Goal: Task Accomplishment & Management: Manage account settings

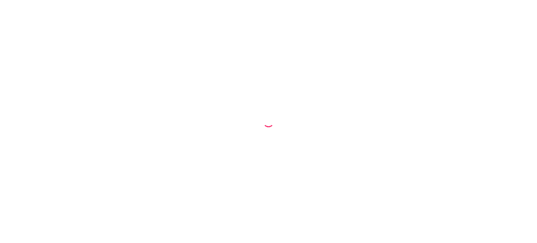
select select "68be54e88ae0f89cf80dc0e8"
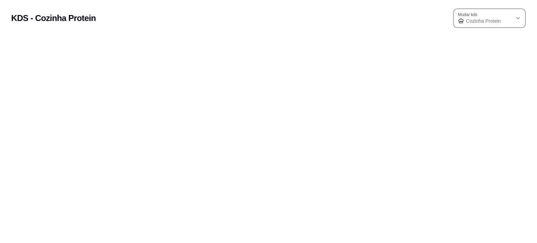
click at [503, 18] on span "Cozinha Protein" at bounding box center [489, 20] width 47 height 7
click at [358, 91] on body "KDS - Cozinha Protein 68be54e88ae0f89cf80dc0e8 Mudar kds Cozinha Protein Mudar …" at bounding box center [268, 121] width 537 height 243
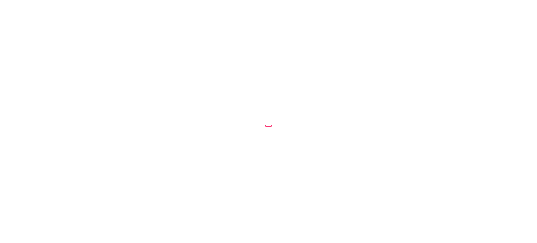
select select "68be54e88ae0f89cf80dc0e8"
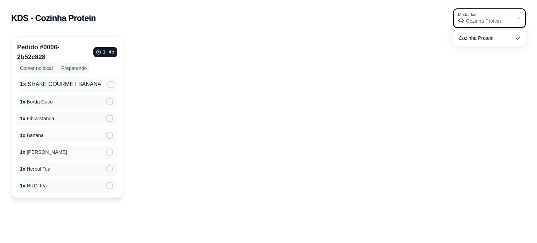
click at [514, 18] on button "Mudar kds Cozinha Protein" at bounding box center [489, 18] width 73 height 20
click at [300, 81] on div "Pedido # 0006-2b52c828 1 : 45 Comer no local Preparando 1 x SHAKE GOURMET BANAN…" at bounding box center [268, 117] width 515 height 162
click at [109, 170] on icon at bounding box center [110, 169] width 6 height 4
click at [109, 170] on input "" at bounding box center [108, 172] width 5 height 5
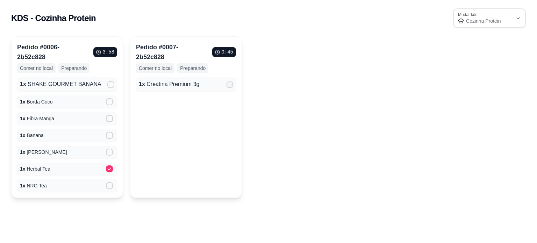
click at [230, 85] on icon at bounding box center [229, 85] width 5 height 4
click at [230, 86] on input "" at bounding box center [228, 88] width 5 height 5
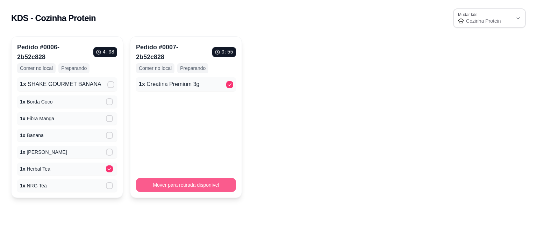
click at [199, 183] on button "Mover para retirada disponível" at bounding box center [186, 185] width 100 height 14
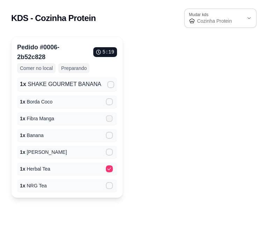
click at [111, 119] on icon at bounding box center [109, 118] width 5 height 4
click at [110, 120] on input "" at bounding box center [108, 122] width 5 height 5
click at [108, 187] on icon at bounding box center [110, 186] width 6 height 4
click at [108, 187] on input "" at bounding box center [108, 189] width 5 height 5
click at [110, 103] on icon at bounding box center [110, 102] width 6 height 4
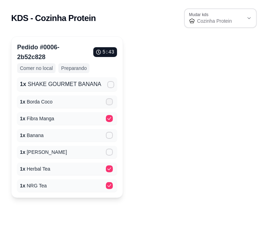
click at [110, 103] on input "" at bounding box center [108, 105] width 5 height 5
click at [112, 86] on icon at bounding box center [111, 85] width 6 height 4
click at [112, 86] on input "" at bounding box center [109, 88] width 5 height 5
click at [111, 137] on icon at bounding box center [110, 135] width 6 height 4
click at [110, 137] on input "" at bounding box center [108, 139] width 5 height 5
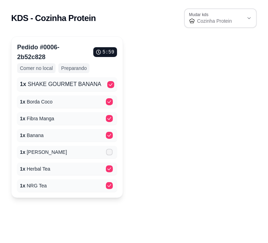
click at [113, 152] on label at bounding box center [110, 152] width 15 height 13
click at [110, 153] on input "" at bounding box center [108, 155] width 5 height 5
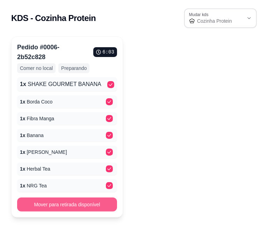
click at [71, 206] on button "Mover para retirada disponível" at bounding box center [67, 205] width 100 height 14
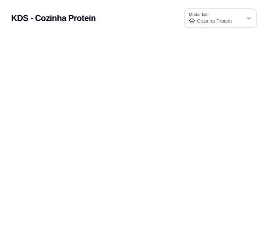
click at [41, 16] on h2 "KDS - Cozinha Protein" at bounding box center [53, 18] width 85 height 11
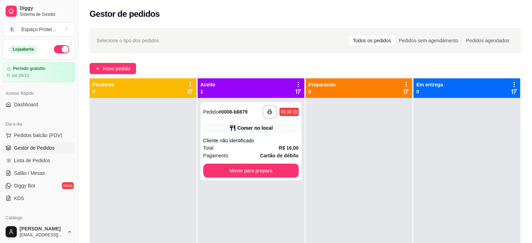
click at [131, 146] on div at bounding box center [143, 219] width 107 height 243
drag, startPoint x: 78, startPoint y: 103, endPoint x: 31, endPoint y: 99, distance: 47.4
click at [31, 99] on div "Diggy Sistema de Gestão E Espaço Protei ... Loja aberta Período gratuito até 06…" at bounding box center [39, 121] width 78 height 243
click at [260, 169] on button "Mover para preparo" at bounding box center [251, 171] width 93 height 14
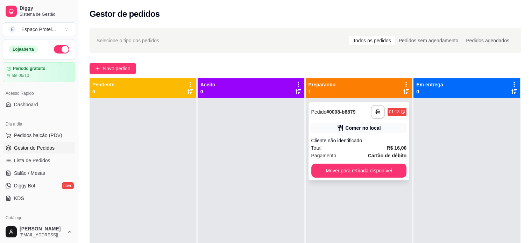
click at [322, 113] on span "Pedido" at bounding box center [318, 112] width 15 height 6
click at [27, 201] on link "KDS" at bounding box center [39, 198] width 72 height 11
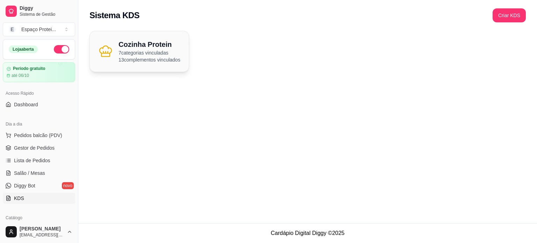
click at [130, 63] on p "13 complementos vinculados" at bounding box center [150, 59] width 62 height 7
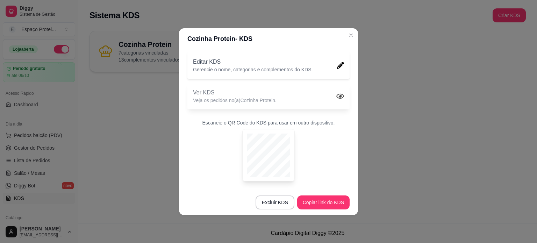
click at [221, 99] on p "Veja os pedidos no(a) Cozinha Protein ." at bounding box center [235, 100] width 84 height 7
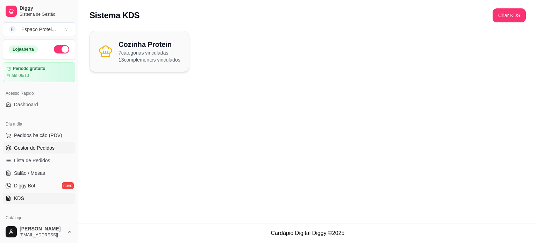
click at [35, 145] on span "Gestor de Pedidos" at bounding box center [34, 147] width 41 height 7
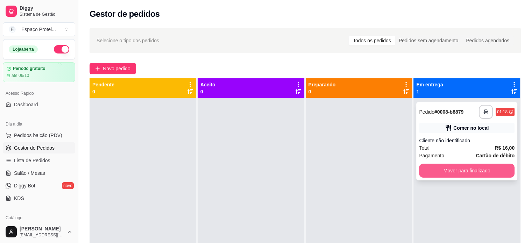
click at [465, 170] on button "Mover para finalizado" at bounding box center [466, 171] width 95 height 14
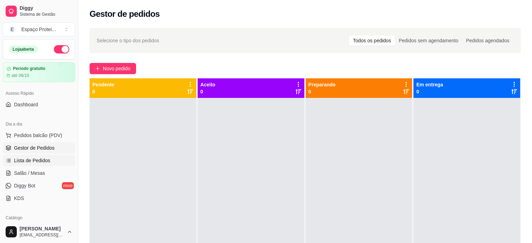
click at [53, 159] on link "Lista de Pedidos" at bounding box center [39, 160] width 72 height 11
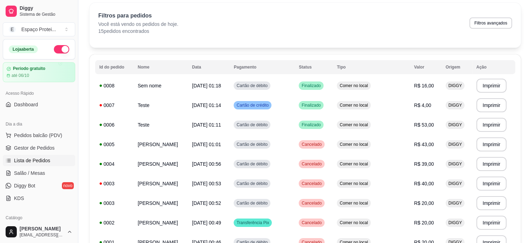
scroll to position [13, 0]
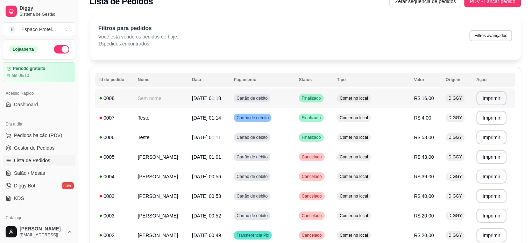
click at [165, 102] on td "Sem nome" at bounding box center [161, 98] width 54 height 20
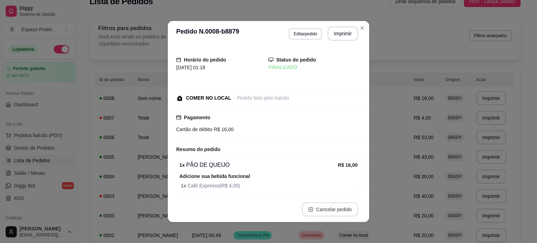
click at [320, 208] on button "Cancelar pedido" at bounding box center [330, 209] width 56 height 14
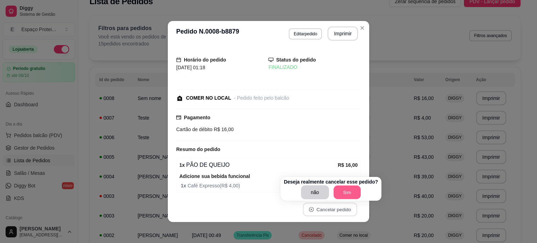
click at [338, 195] on button "Sim" at bounding box center [347, 193] width 27 height 14
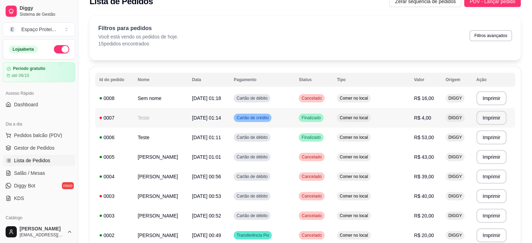
click at [282, 118] on td "Cartão de crédito" at bounding box center [261, 118] width 65 height 20
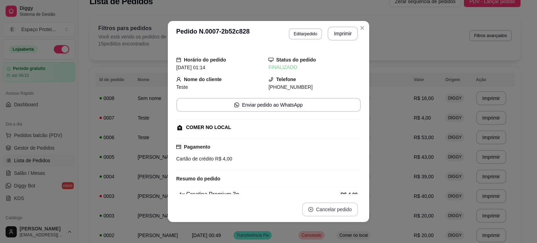
click at [334, 207] on button "Cancelar pedido" at bounding box center [330, 209] width 56 height 14
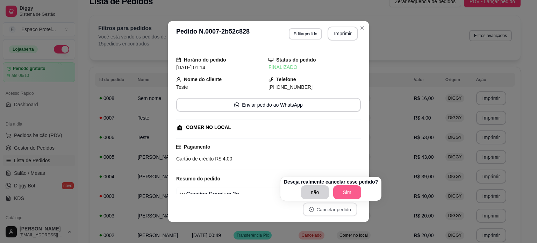
click at [348, 189] on button "Sim" at bounding box center [347, 192] width 28 height 14
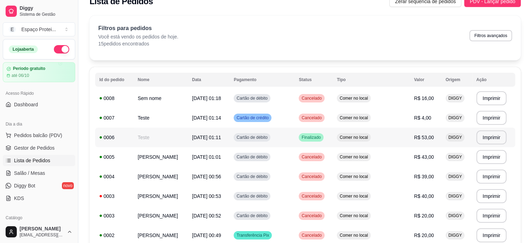
click at [294, 140] on td "Cartão de débito" at bounding box center [261, 138] width 65 height 20
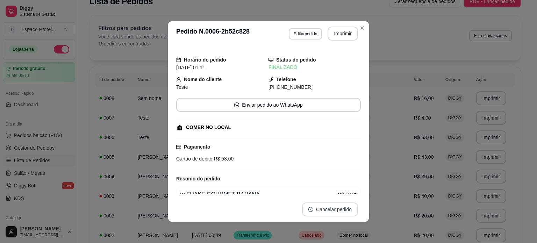
click at [341, 211] on button "Cancelar pedido" at bounding box center [330, 209] width 56 height 14
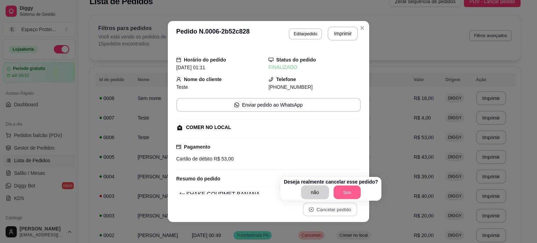
click at [345, 194] on button "Sim" at bounding box center [347, 193] width 27 height 14
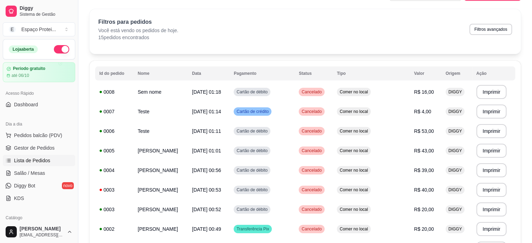
scroll to position [0, 0]
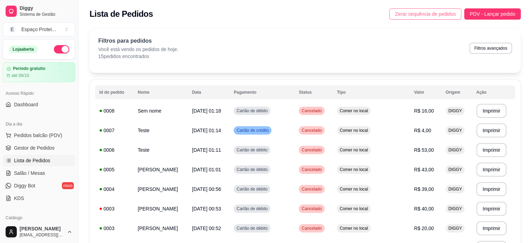
click at [409, 17] on span "Zerar sequência de pedidos" at bounding box center [425, 14] width 61 height 8
click at [28, 76] on article "até 06/10" at bounding box center [20, 76] width 18 height 6
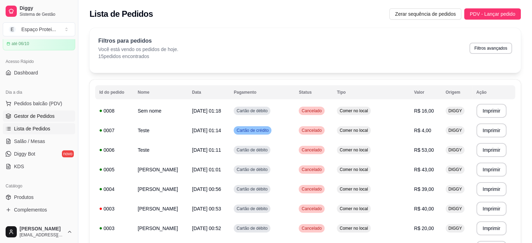
scroll to position [33, 0]
click at [34, 142] on span "Salão / Mesas" at bounding box center [29, 140] width 31 height 7
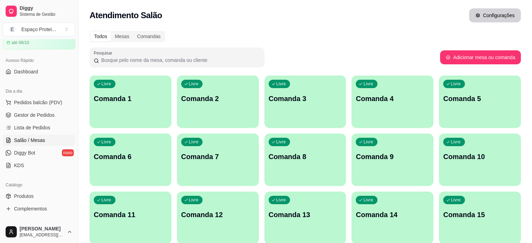
click at [495, 17] on button "Configurações" at bounding box center [495, 15] width 52 height 14
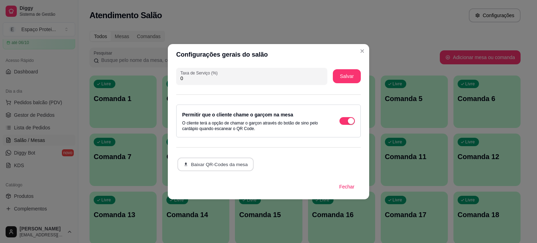
click at [238, 164] on button "Baixar QR-Codes da mesa" at bounding box center [215, 164] width 77 height 14
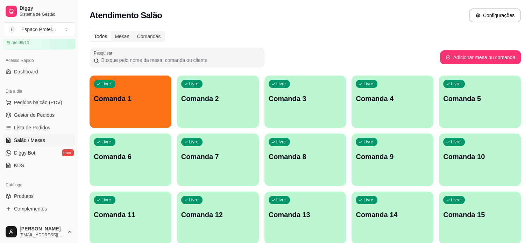
click at [127, 108] on div "Livre Comanda 1" at bounding box center [131, 98] width 82 height 44
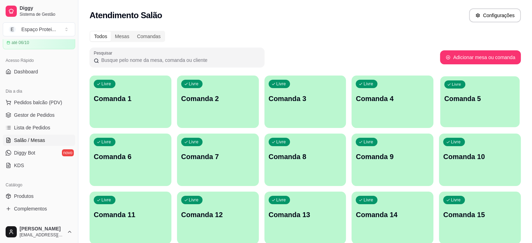
click at [444, 96] on p "Comanda 5" at bounding box center [479, 98] width 71 height 9
click at [508, 14] on button "Configurações" at bounding box center [495, 16] width 50 height 14
click at [147, 35] on div "Comandas" at bounding box center [148, 36] width 31 height 10
click at [133, 31] on input "Comandas" at bounding box center [133, 31] width 0 height 0
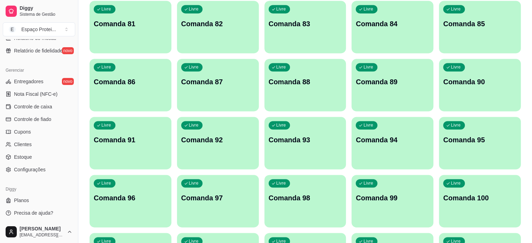
scroll to position [260, 0]
click at [36, 169] on span "Configurações" at bounding box center [29, 169] width 31 height 7
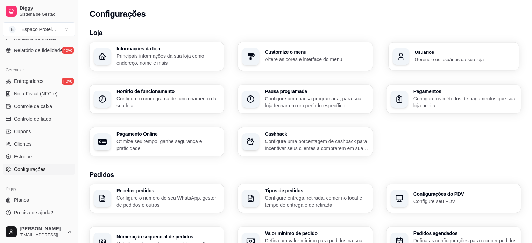
click at [422, 65] on div "Usuários Gerencie os usuários da sua loja" at bounding box center [453, 56] width 130 height 28
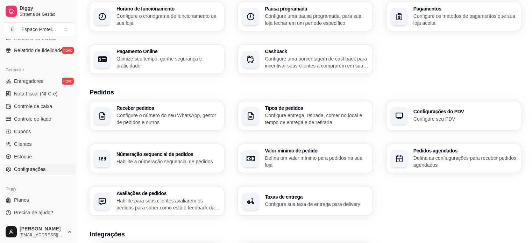
scroll to position [83, 0]
click at [428, 124] on div "Configurações do PDV Configure seu PDV" at bounding box center [453, 116] width 130 height 28
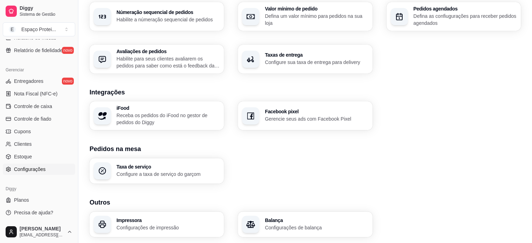
scroll to position [246, 0]
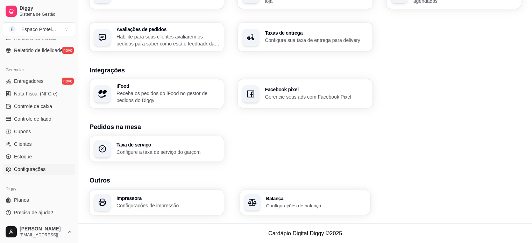
click at [280, 202] on p "Configurações de balança" at bounding box center [316, 205] width 100 height 7
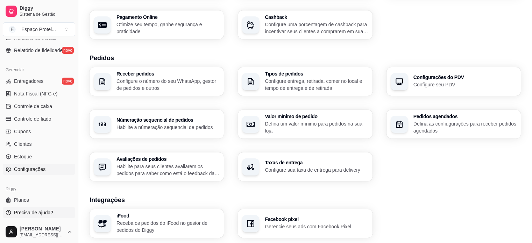
scroll to position [116, 0]
click at [28, 202] on link "Planos" at bounding box center [39, 199] width 72 height 11
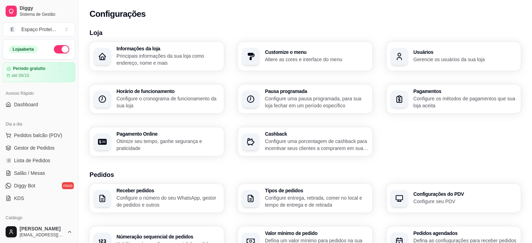
click at [35, 112] on div "Acesso Rápido Dashboard" at bounding box center [39, 99] width 78 height 28
click at [33, 109] on link "Dashboard" at bounding box center [39, 104] width 72 height 11
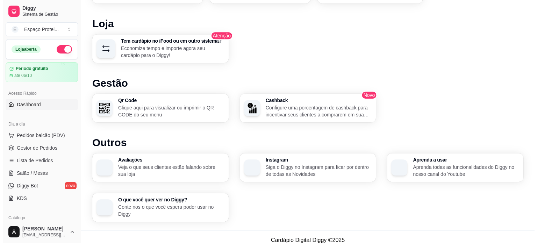
scroll to position [421, 0]
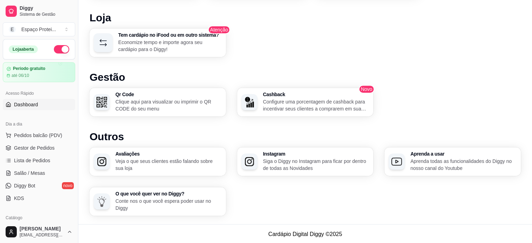
click at [305, 104] on p "Configure uma porcentagem de cashback para incentivar seus clientes a comprarem…" at bounding box center [316, 105] width 106 height 14
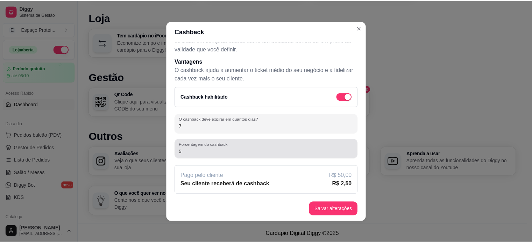
scroll to position [1, 0]
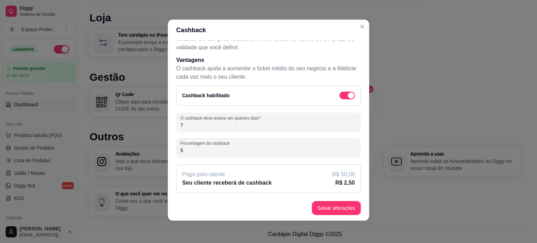
click at [274, 152] on input "5" at bounding box center [268, 150] width 176 height 7
type input "3"
type input "4"
type input "5"
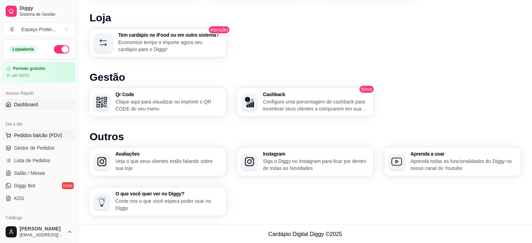
click at [42, 137] on span "Pedidos balcão (PDV)" at bounding box center [38, 135] width 48 height 7
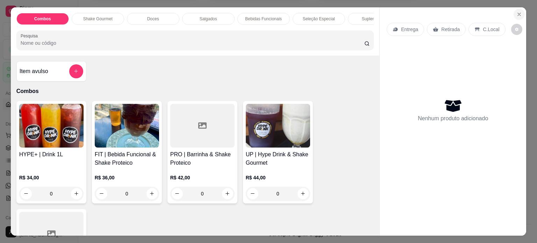
click at [518, 13] on icon "Close" at bounding box center [519, 15] width 6 height 6
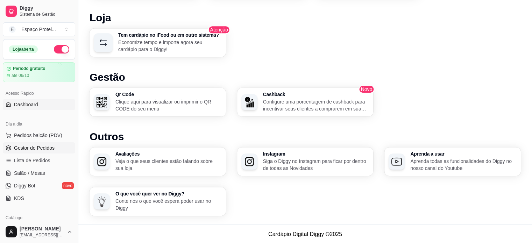
click at [37, 145] on span "Gestor de Pedidos" at bounding box center [34, 147] width 41 height 7
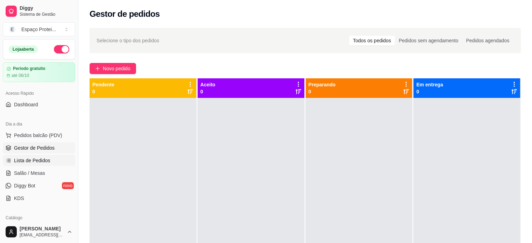
click at [43, 160] on span "Lista de Pedidos" at bounding box center [32, 160] width 36 height 7
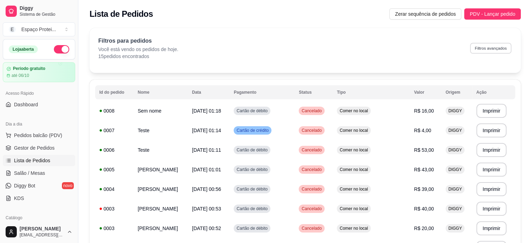
click at [484, 52] on button "Filtros avançados" at bounding box center [490, 48] width 41 height 11
select select "0"
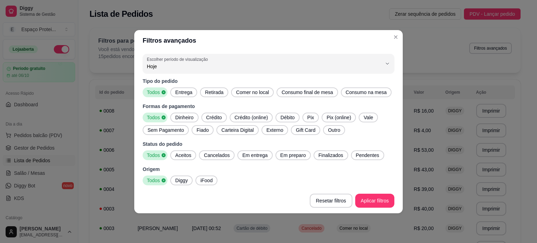
click at [186, 156] on span "Aceitos" at bounding box center [183, 155] width 22 height 7
click at [214, 152] on span "Cancelados" at bounding box center [216, 155] width 31 height 7
click at [231, 156] on icon at bounding box center [233, 155] width 4 height 4
click at [256, 155] on span "Em entrega" at bounding box center [254, 155] width 31 height 7
click at [287, 154] on span "Em preparo" at bounding box center [295, 155] width 31 height 7
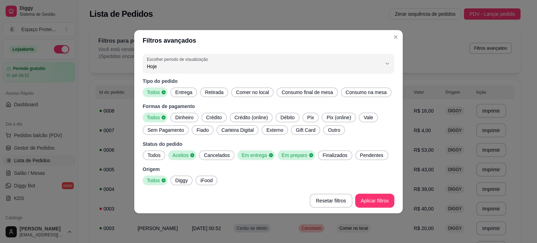
click at [335, 156] on span "Finalizados" at bounding box center [335, 155] width 30 height 7
click at [373, 154] on span "Pendentes" at bounding box center [373, 155] width 29 height 7
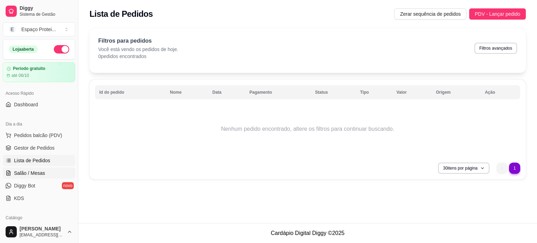
click at [36, 177] on link "Salão / Mesas" at bounding box center [39, 172] width 72 height 11
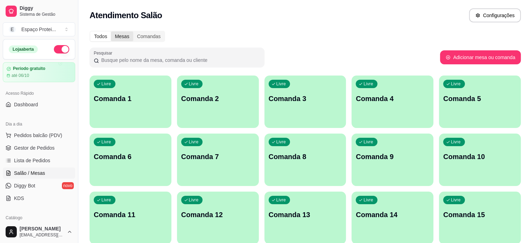
drag, startPoint x: 32, startPoint y: 175, endPoint x: 118, endPoint y: 37, distance: 162.4
click at [118, 37] on div "Mesas" at bounding box center [122, 36] width 22 height 10
click at [111, 31] on input "Mesas" at bounding box center [111, 31] width 0 height 0
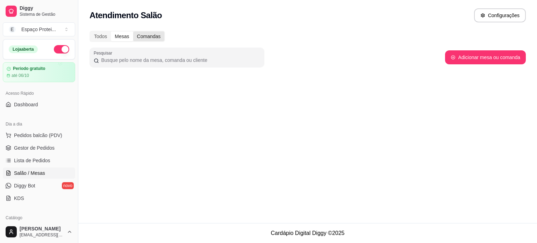
click at [147, 35] on div "Comandas" at bounding box center [148, 36] width 31 height 10
click at [133, 31] on input "Comandas" at bounding box center [133, 31] width 0 height 0
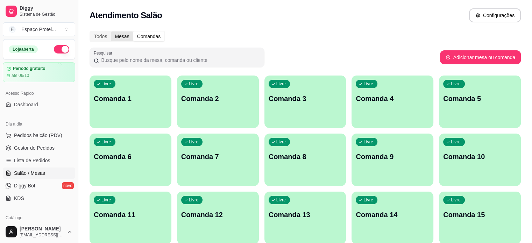
click at [124, 36] on div "Mesas" at bounding box center [122, 36] width 22 height 10
click at [111, 31] on input "Mesas" at bounding box center [111, 31] width 0 height 0
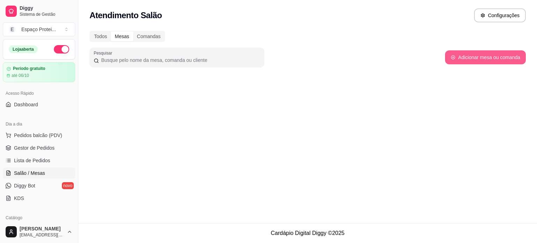
click at [460, 60] on button "Adicionar mesa ou comanda" at bounding box center [485, 57] width 81 height 14
select select "TABLE"
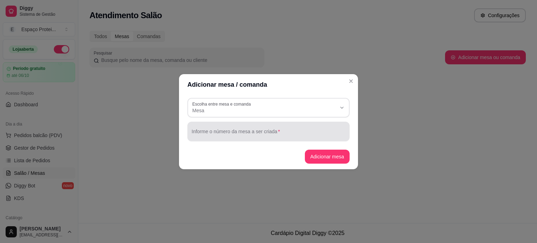
click at [308, 132] on input "Informe o número da mesa a ser criada" at bounding box center [269, 134] width 154 height 7
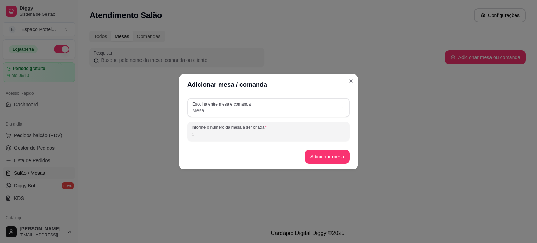
click at [308, 132] on input "1" at bounding box center [269, 134] width 154 height 7
type input "1"
click at [336, 159] on button "Adicionar mesa" at bounding box center [327, 157] width 44 height 14
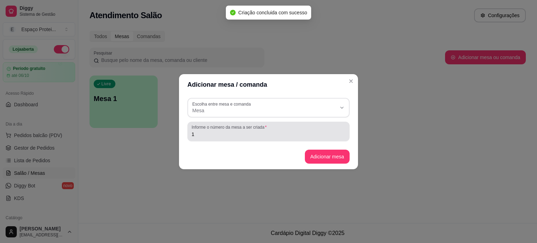
click at [309, 133] on input "1" at bounding box center [269, 134] width 154 height 7
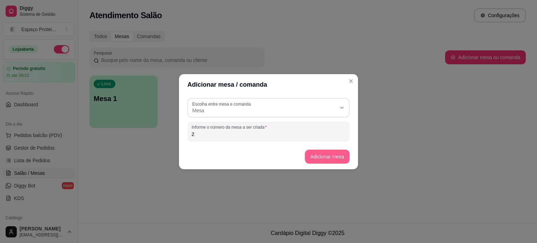
type input "2"
click at [335, 159] on button "Adicionar mesa" at bounding box center [327, 157] width 45 height 14
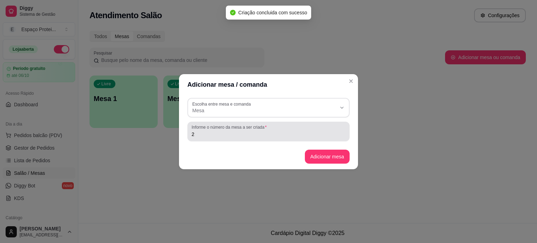
click at [318, 133] on input "2" at bounding box center [269, 134] width 154 height 7
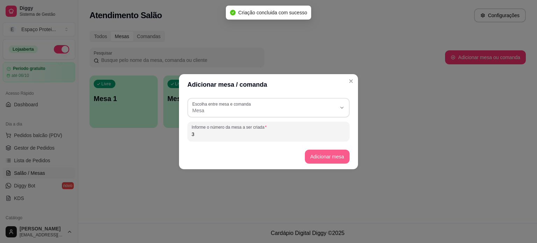
type input "3"
click at [334, 159] on button "Adicionar mesa" at bounding box center [327, 157] width 45 height 14
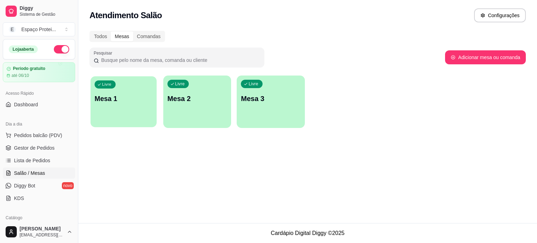
click at [120, 110] on div "Livre Mesa 1" at bounding box center [124, 97] width 66 height 43
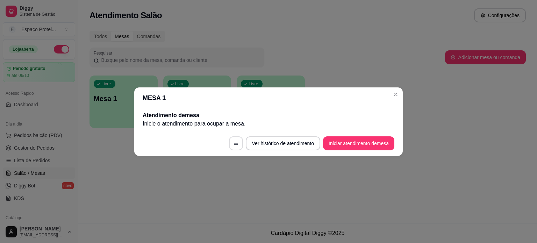
click at [241, 141] on button "button" at bounding box center [236, 143] width 14 height 14
click at [271, 148] on button "Ver histórico de atendimento" at bounding box center [283, 143] width 72 height 14
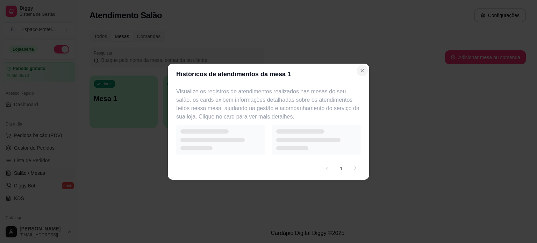
select select "7"
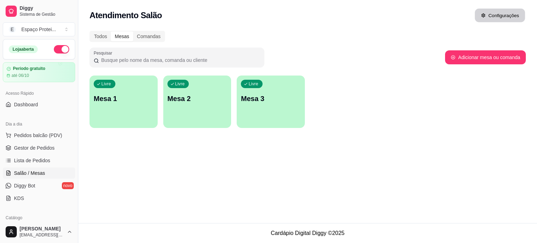
click at [497, 16] on button "Configurações" at bounding box center [500, 16] width 50 height 14
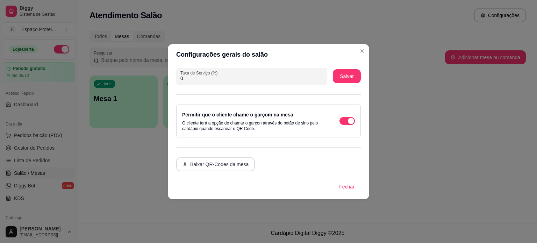
click at [228, 169] on button "Baixar QR-Codes da mesa" at bounding box center [215, 164] width 79 height 14
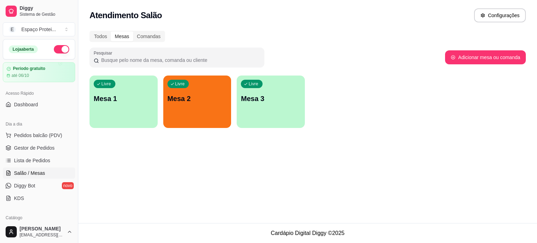
click at [317, 190] on div "Atendimento Salão Configurações Todos Mesas Comandas Pesquisar Adicionar mesa o…" at bounding box center [307, 111] width 459 height 223
click at [200, 114] on div "Livre Mesa 2" at bounding box center [197, 98] width 68 height 44
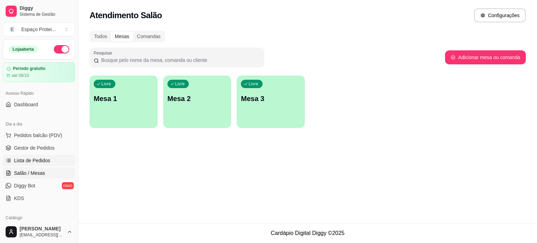
click at [44, 162] on span "Lista de Pedidos" at bounding box center [32, 160] width 36 height 7
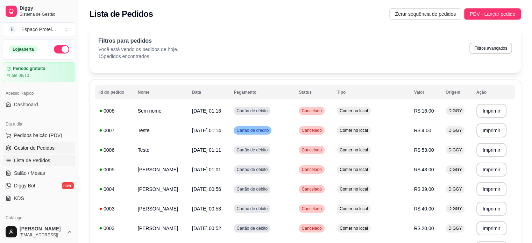
click at [36, 149] on span "Gestor de Pedidos" at bounding box center [34, 147] width 41 height 7
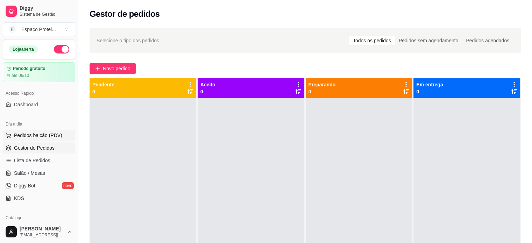
click at [35, 137] on span "Pedidos balcão (PDV)" at bounding box center [38, 135] width 48 height 7
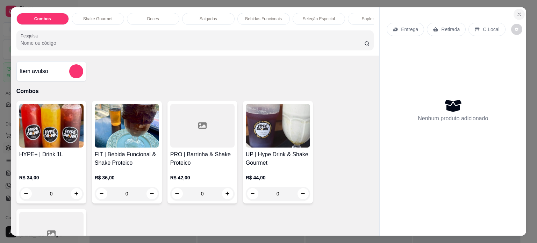
click at [518, 12] on icon "Close" at bounding box center [519, 15] width 6 height 6
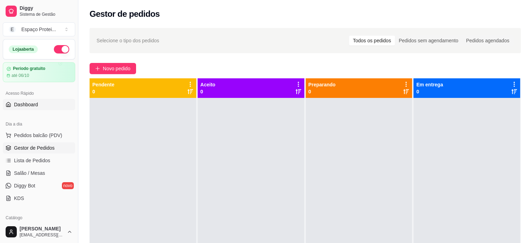
click at [32, 105] on span "Dashboard" at bounding box center [26, 104] width 24 height 7
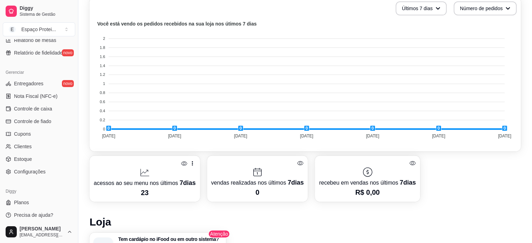
scroll to position [260, 0]
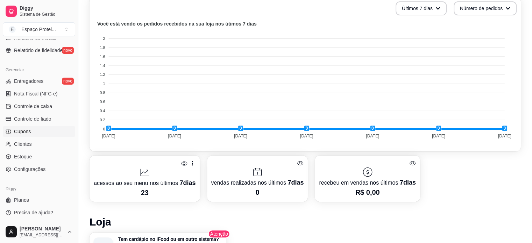
click at [28, 133] on span "Cupons" at bounding box center [22, 131] width 17 height 7
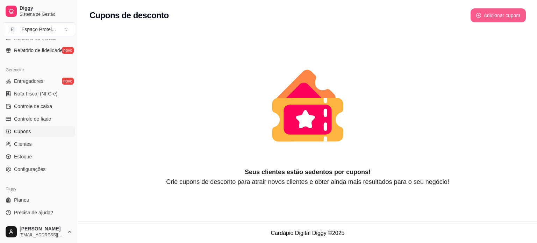
click at [481, 19] on button "Adicionar cupom" at bounding box center [498, 15] width 55 height 14
select select "FIXED_VALUE"
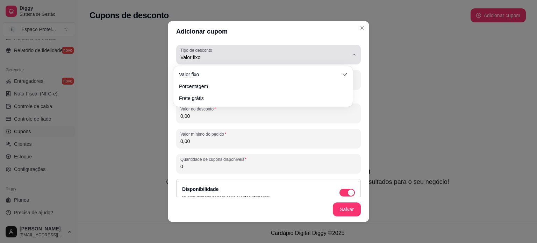
click at [253, 56] on span "Valor fixo" at bounding box center [264, 57] width 168 height 7
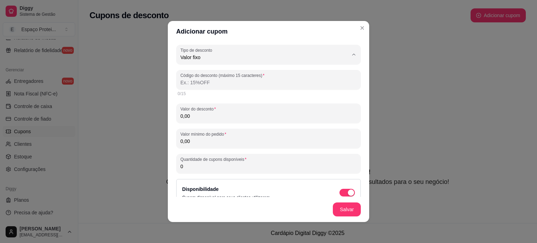
click at [217, 85] on span "Porcentagem" at bounding box center [260, 85] width 155 height 7
type input "PERCENTAGE"
select select "PERCENTAGE"
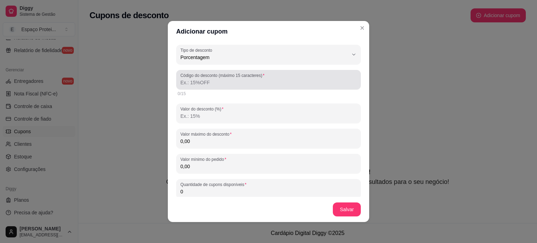
click at [211, 83] on input "Código do desconto (máximo 15 caracteres)" at bounding box center [268, 82] width 176 height 7
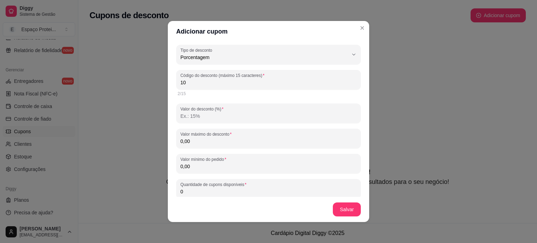
type input "1"
click at [211, 83] on input "Código do desconto (máximo 15 caracteres)" at bounding box center [268, 82] width 176 height 7
drag, startPoint x: 197, startPoint y: 84, endPoint x: 166, endPoint y: 85, distance: 31.1
click at [168, 85] on div "PERCENTAGE Tipo de desconto Valor fixo Porcentagem Frete grátis Tipo de descont…" at bounding box center [268, 119] width 201 height 155
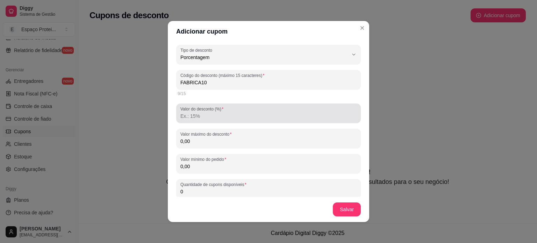
type input "FABRICA10"
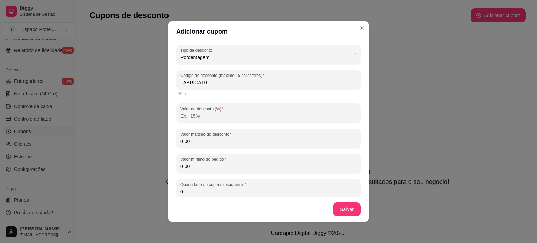
click at [214, 117] on input "Valor do desconto (%)" at bounding box center [268, 116] width 176 height 7
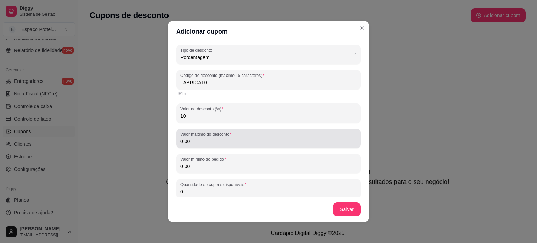
type input "10"
click at [229, 142] on input "0,00" at bounding box center [268, 141] width 176 height 7
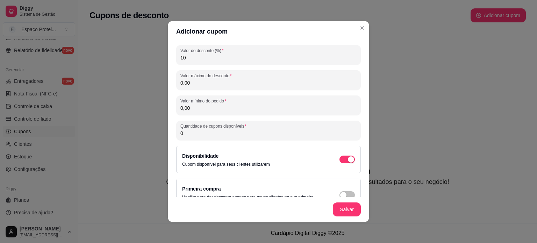
scroll to position [71, 0]
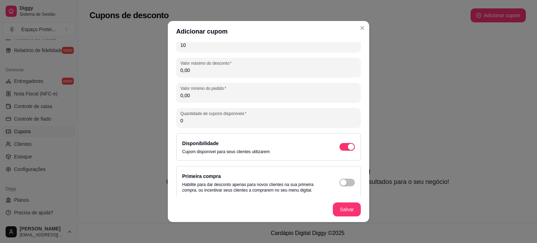
click at [214, 122] on input "0" at bounding box center [268, 120] width 176 height 7
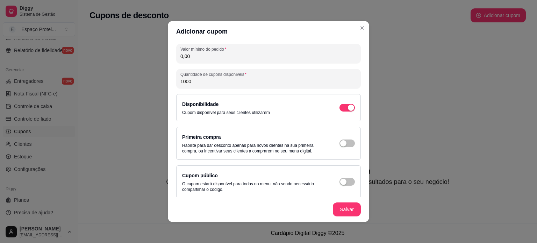
scroll to position [114, 0]
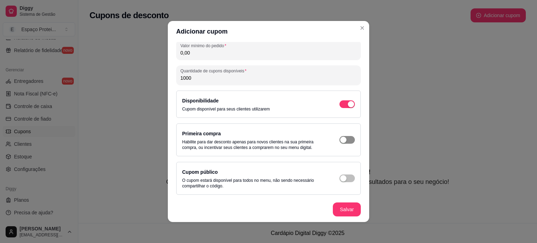
type input "1000"
click at [341, 140] on span "button" at bounding box center [346, 140] width 15 height 8
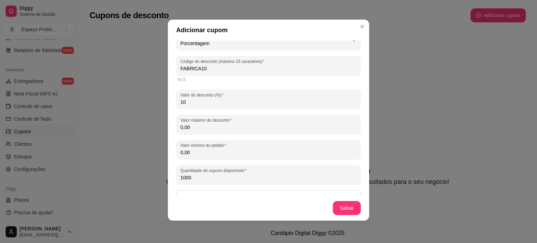
scroll to position [0, 0]
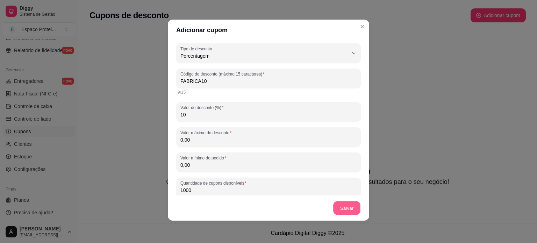
click at [346, 213] on button "Salvar" at bounding box center [346, 208] width 27 height 14
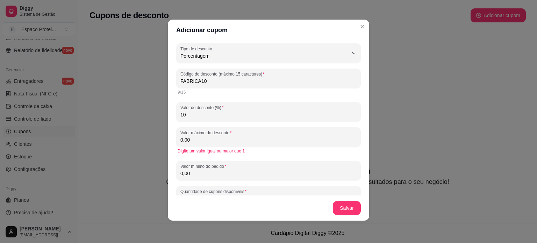
click at [263, 142] on input "0,00" at bounding box center [268, 139] width 176 height 7
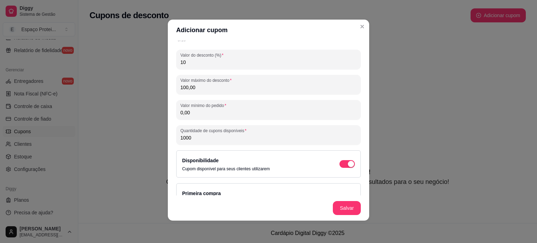
scroll to position [57, 0]
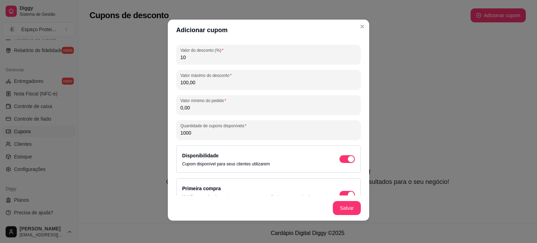
drag, startPoint x: 196, startPoint y: 86, endPoint x: 162, endPoint y: 88, distance: 34.3
click at [162, 88] on div "Adicionar cupom PERCENTAGE Tipo de desconto Valor fixo Porcentagem Frete grátis…" at bounding box center [268, 121] width 537 height 243
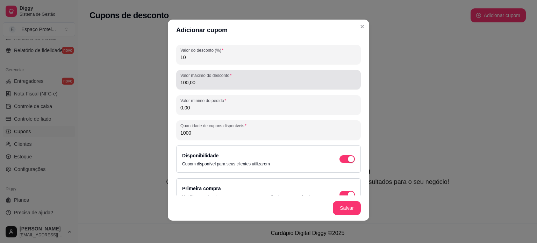
click at [188, 82] on input "100,00" at bounding box center [268, 82] width 176 height 7
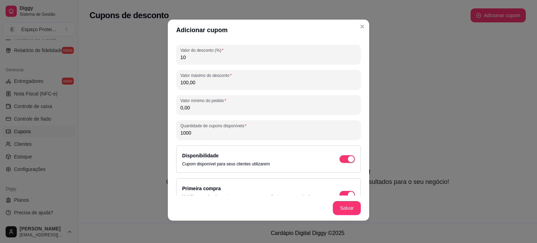
click at [188, 82] on input "100,00" at bounding box center [268, 82] width 176 height 7
type input "50,00"
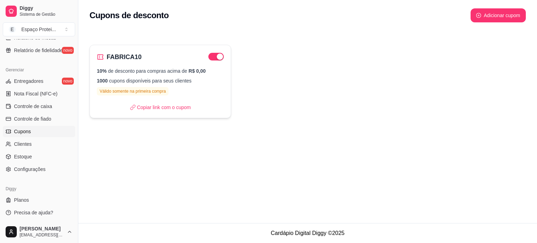
click at [180, 89] on div "10% de desconto para compras acima de R$ 0,00 1000 cupons disponíveis para seus…" at bounding box center [160, 81] width 127 height 28
select select "PERCENTAGE"
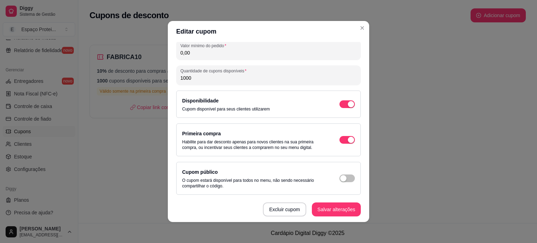
scroll to position [1, 0]
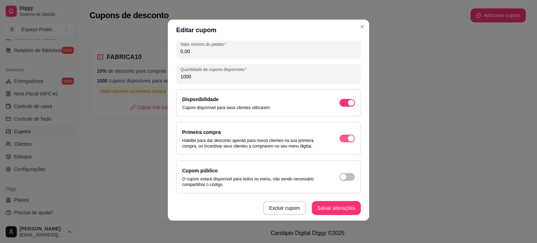
click at [348, 136] on div "button" at bounding box center [351, 138] width 6 height 6
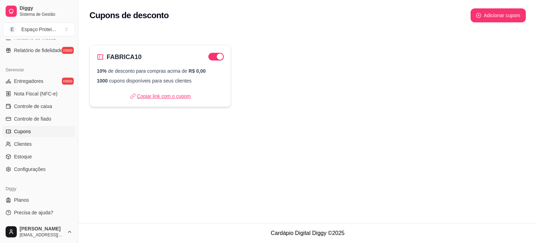
click at [159, 98] on p "Copiar link com o cupom" at bounding box center [160, 96] width 61 height 7
click at [134, 95] on icon at bounding box center [133, 96] width 6 height 6
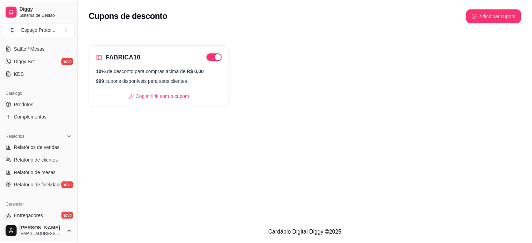
scroll to position [0, 0]
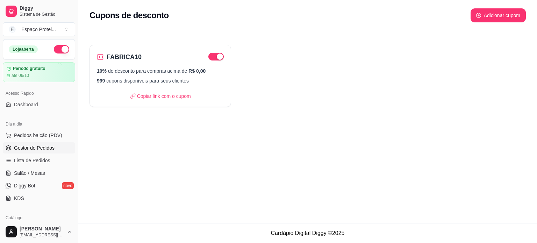
click at [37, 146] on span "Gestor de Pedidos" at bounding box center [34, 147] width 41 height 7
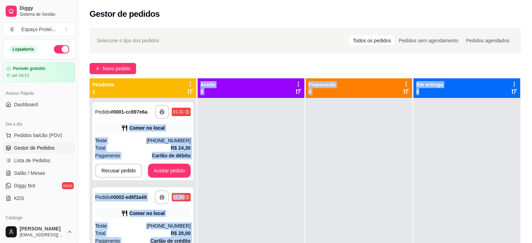
drag, startPoint x: 123, startPoint y: 127, endPoint x: 452, endPoint y: 104, distance: 329.4
click at [452, 104] on div "**********" at bounding box center [305, 199] width 431 height 243
click at [146, 126] on div "Comer no local" at bounding box center [146, 127] width 35 height 7
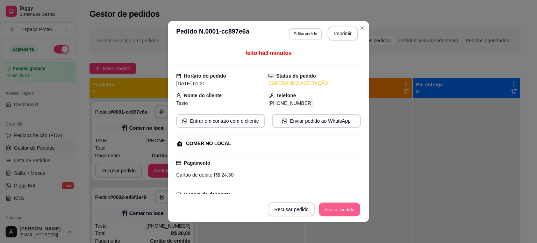
click at [331, 209] on button "Aceitar pedido" at bounding box center [339, 210] width 41 height 14
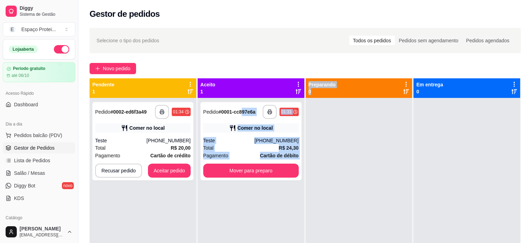
drag, startPoint x: 239, startPoint y: 113, endPoint x: 327, endPoint y: 119, distance: 88.0
click at [327, 119] on div "**********" at bounding box center [305, 199] width 431 height 243
click at [275, 150] on div "Total R$ 24,30" at bounding box center [250, 148] width 95 height 8
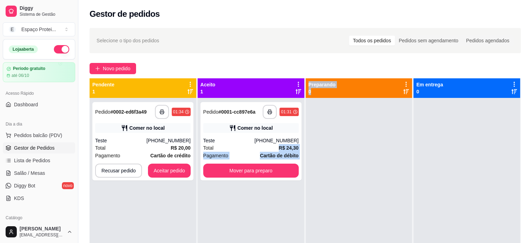
drag, startPoint x: 252, startPoint y: 150, endPoint x: 328, endPoint y: 150, distance: 76.6
click at [328, 150] on div "**********" at bounding box center [305, 199] width 431 height 243
click at [328, 150] on div at bounding box center [359, 219] width 107 height 243
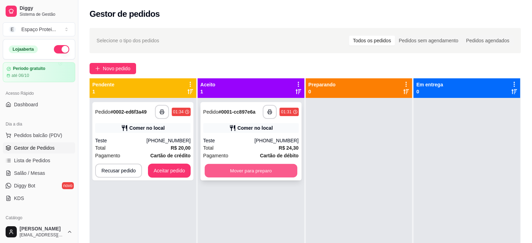
click at [258, 170] on button "Mover para preparo" at bounding box center [251, 171] width 93 height 14
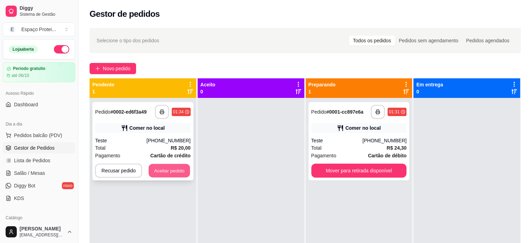
click at [173, 173] on button "Aceitar pedido" at bounding box center [169, 171] width 41 height 14
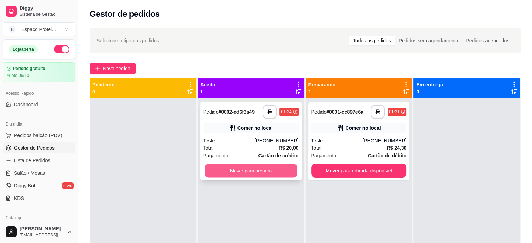
click at [242, 176] on button "Mover para preparo" at bounding box center [251, 171] width 93 height 14
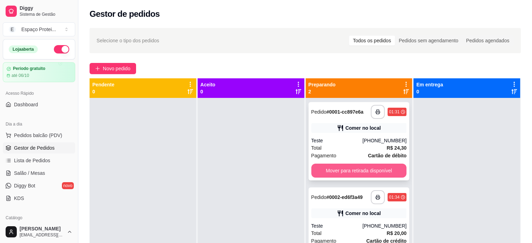
click at [344, 175] on button "Mover para retirada disponível" at bounding box center [358, 171] width 95 height 14
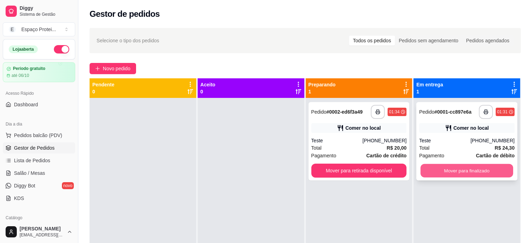
click at [448, 169] on button "Mover para finalizado" at bounding box center [466, 171] width 93 height 14
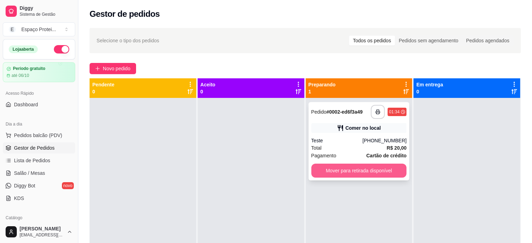
click at [373, 168] on button "Mover para retirada disponível" at bounding box center [358, 171] width 95 height 14
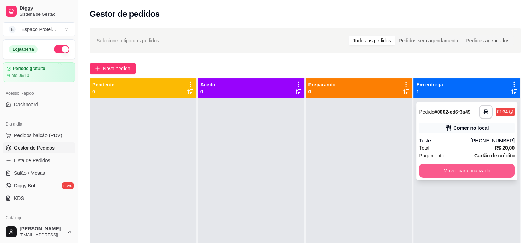
click at [459, 175] on button "Mover para finalizado" at bounding box center [466, 171] width 95 height 14
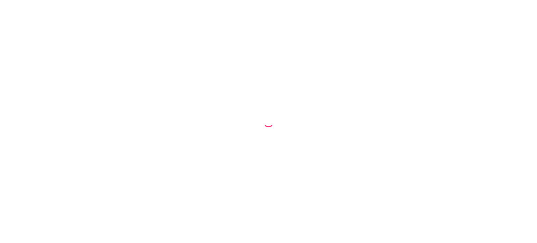
select select "68be54e88ae0f89cf80dc0e8"
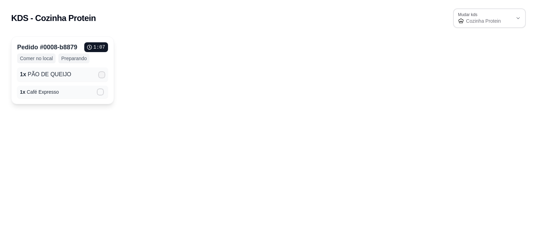
click at [103, 76] on icon at bounding box center [102, 75] width 6 height 4
click at [102, 76] on input "" at bounding box center [100, 78] width 5 height 5
click at [99, 91] on icon at bounding box center [101, 92] width 6 height 4
click at [99, 93] on input "" at bounding box center [98, 95] width 5 height 5
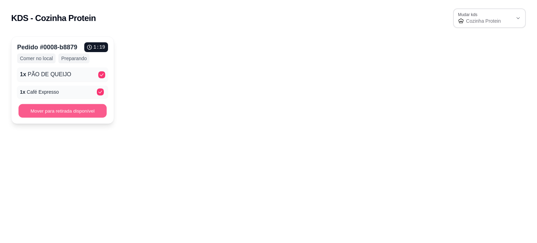
click at [78, 111] on button "Mover para retirada disponível" at bounding box center [63, 111] width 88 height 14
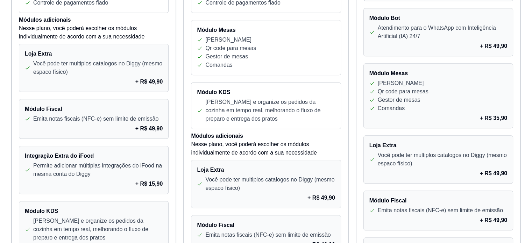
scroll to position [396, 0]
click at [400, 98] on p "Gestor de mesas" at bounding box center [399, 99] width 43 height 8
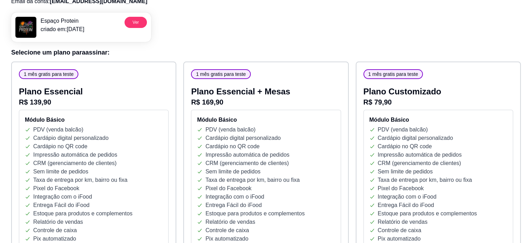
scroll to position [0, 0]
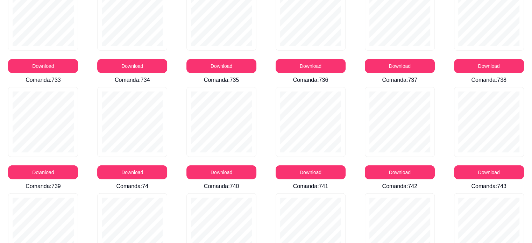
scroll to position [12433, 0]
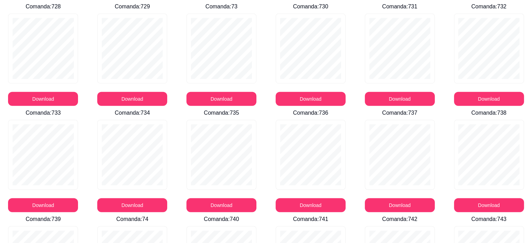
drag, startPoint x: 536, startPoint y: 168, endPoint x: 531, endPoint y: 52, distance: 115.8
click at [531, 52] on div "Download" at bounding box center [488, 60] width 86 height 92
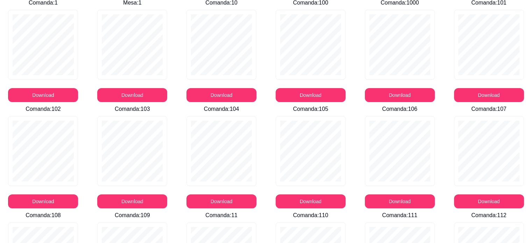
scroll to position [0, 0]
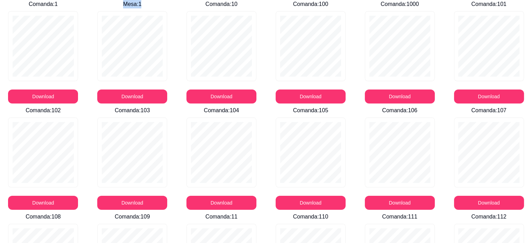
drag, startPoint x: 124, startPoint y: 6, endPoint x: 147, endPoint y: 5, distance: 22.7
click at [147, 5] on p "Mesa : 1" at bounding box center [132, 4] width 86 height 8
click at [169, 18] on div "Download" at bounding box center [132, 57] width 86 height 92
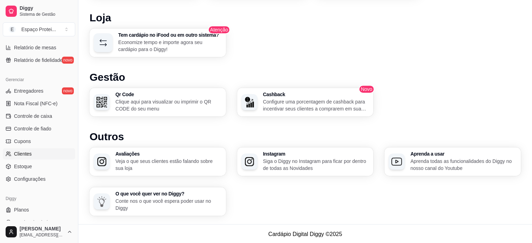
scroll to position [260, 0]
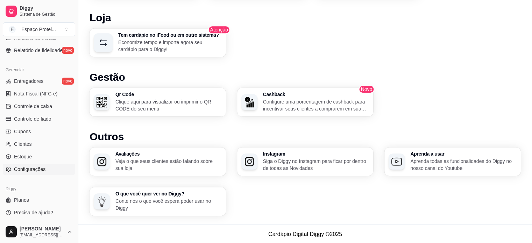
click at [43, 171] on span "Configurações" at bounding box center [29, 169] width 31 height 7
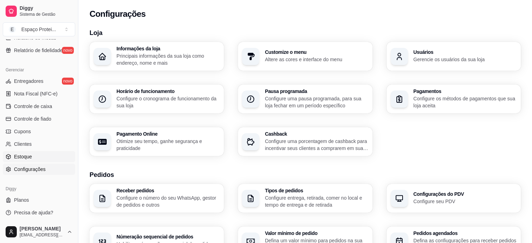
click at [31, 158] on span "Estoque" at bounding box center [23, 156] width 18 height 7
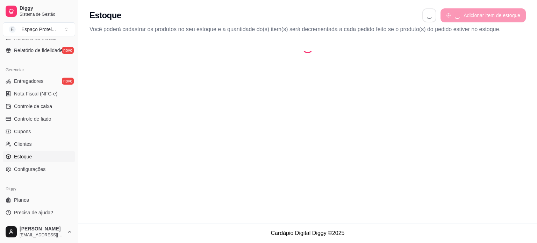
select select "QUANTITY_ORDER"
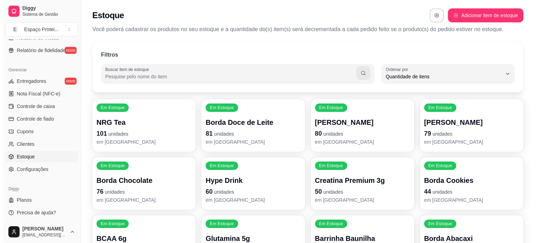
scroll to position [7, 0]
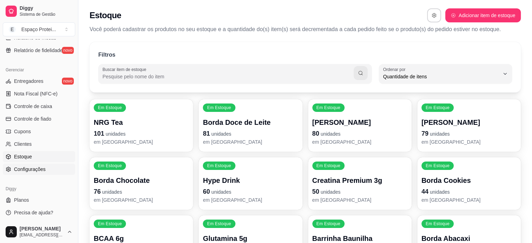
click at [35, 172] on span "Configurações" at bounding box center [29, 169] width 31 height 7
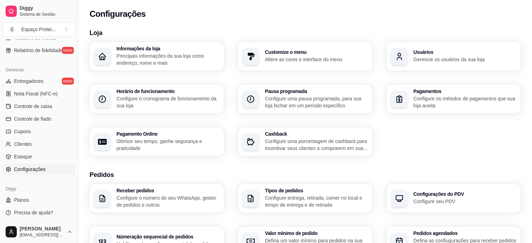
click at [287, 53] on h3 "Customize o menu" at bounding box center [316, 52] width 103 height 5
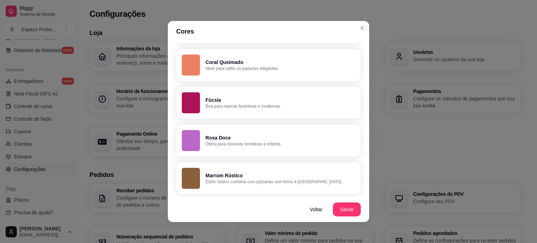
scroll to position [1, 0]
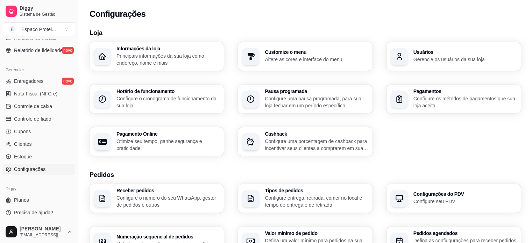
click at [434, 98] on p "Configure os métodos de pagamentos que sua loja aceita" at bounding box center [464, 102] width 103 height 14
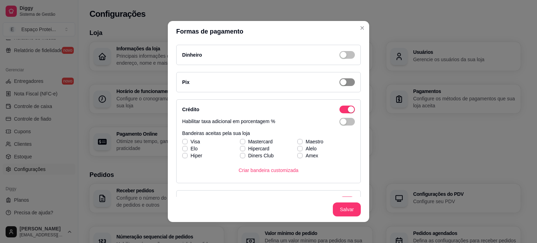
click at [344, 83] on span "button" at bounding box center [346, 82] width 15 height 8
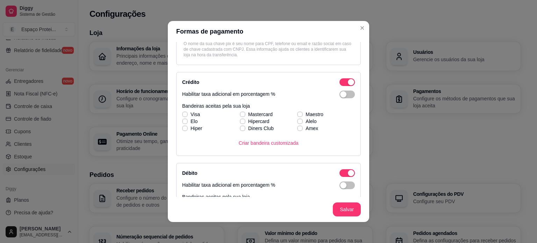
scroll to position [98, 0]
click at [182, 114] on div "Visa Mastercard Maestro [PERSON_NAME] Alelo Hiper Diners Club Amex" at bounding box center [268, 120] width 173 height 21
click at [238, 114] on div "Visa Mastercard Maestro [PERSON_NAME] Alelo Hiper Diners Club Amex" at bounding box center [268, 120] width 173 height 21
click at [184, 113] on icon at bounding box center [185, 113] width 4 height 3
click at [184, 115] on input "Visa" at bounding box center [184, 117] width 5 height 5
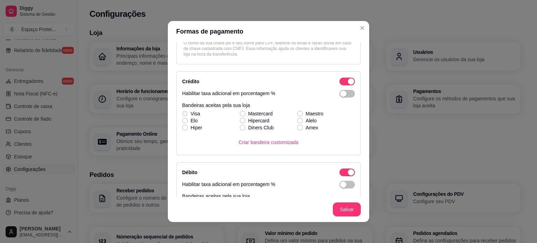
checkbox input "true"
click at [240, 113] on div "Visa Mastercard Maestro [PERSON_NAME] Alelo Hiper Diners Club Amex" at bounding box center [268, 120] width 173 height 21
click at [241, 113] on icon at bounding box center [243, 113] width 4 height 3
click at [239, 115] on input "Mastercard" at bounding box center [241, 117] width 5 height 5
checkbox input "true"
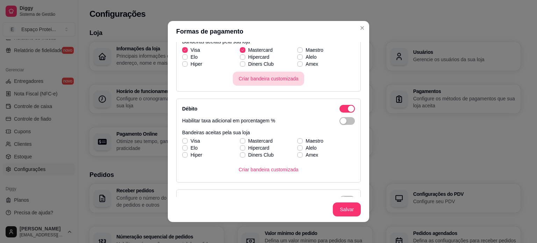
scroll to position [184, 0]
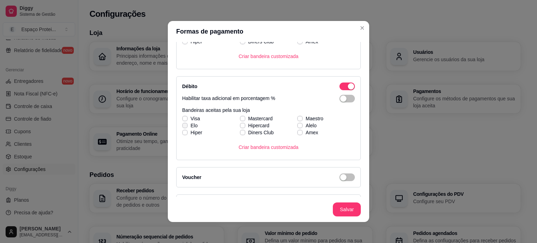
click at [182, 120] on label "Elo" at bounding box center [189, 125] width 21 height 13
click at [182, 127] on input "Elo" at bounding box center [184, 129] width 5 height 5
click at [184, 124] on icon at bounding box center [185, 125] width 4 height 3
click at [184, 127] on input "Elo" at bounding box center [184, 129] width 5 height 5
checkbox input "false"
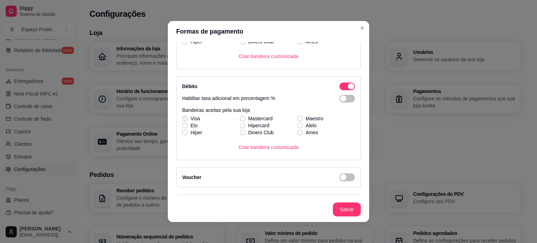
click at [183, 117] on icon at bounding box center [185, 118] width 4 height 3
click at [182, 120] on input "Visa" at bounding box center [184, 122] width 5 height 5
checkbox input "true"
click at [241, 117] on icon at bounding box center [243, 118] width 4 height 3
click at [239, 120] on input "Mastercard" at bounding box center [241, 122] width 5 height 5
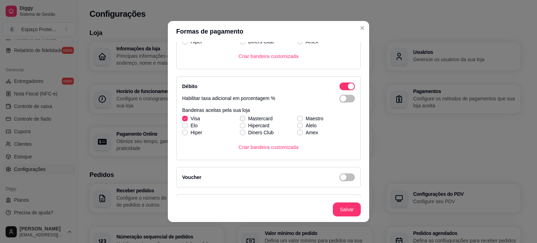
checkbox input "true"
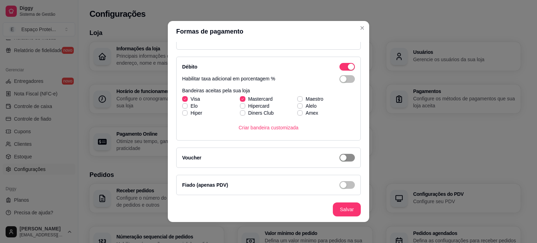
click at [340, 156] on div "button" at bounding box center [343, 158] width 6 height 6
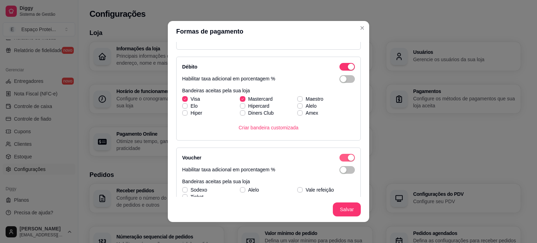
scroll to position [260, 0]
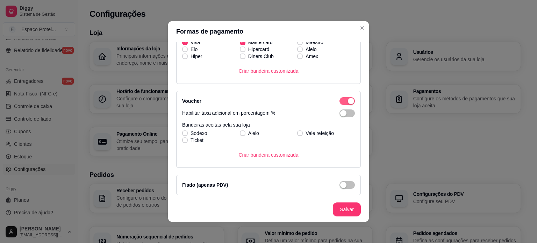
click at [348, 98] on div "button" at bounding box center [351, 101] width 6 height 6
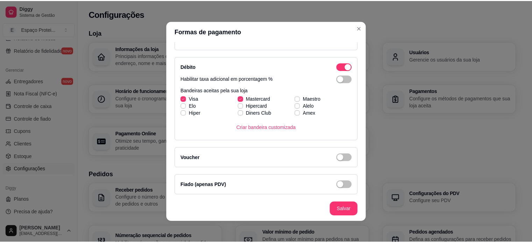
scroll to position [1, 0]
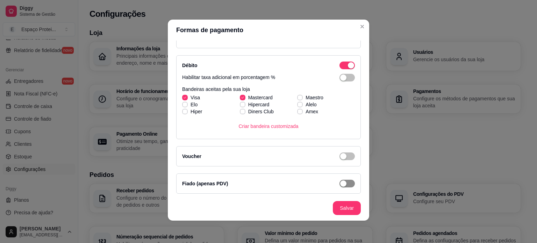
click at [342, 181] on span "button" at bounding box center [346, 184] width 15 height 8
click at [348, 181] on div "button" at bounding box center [351, 183] width 6 height 6
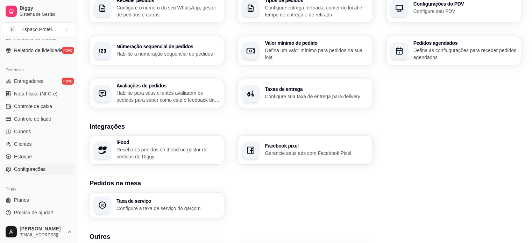
scroll to position [246, 0]
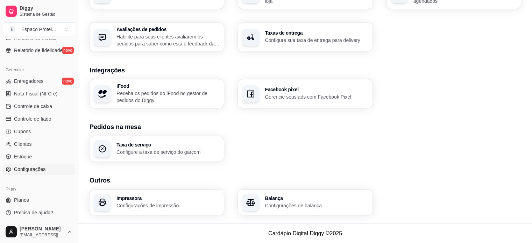
drag, startPoint x: 423, startPoint y: 176, endPoint x: 147, endPoint y: 159, distance: 276.3
click at [43, 216] on link "Precisa de ajuda?" at bounding box center [39, 212] width 72 height 11
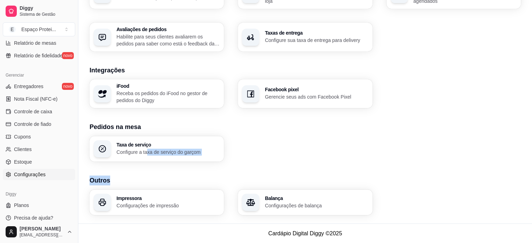
scroll to position [260, 0]
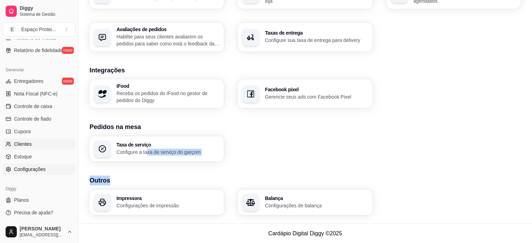
click at [37, 142] on link "Clientes" at bounding box center [39, 143] width 72 height 11
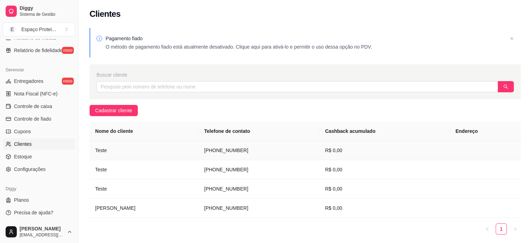
click at [130, 151] on td "Teste" at bounding box center [144, 150] width 109 height 19
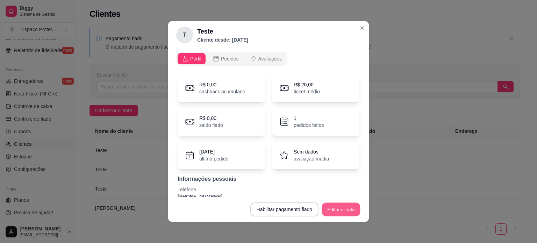
click at [341, 206] on button "Editar cliente" at bounding box center [341, 210] width 38 height 14
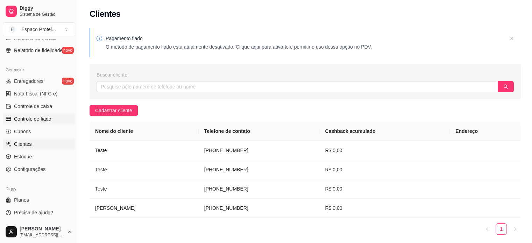
click at [29, 120] on span "Controle de fiado" at bounding box center [32, 118] width 37 height 7
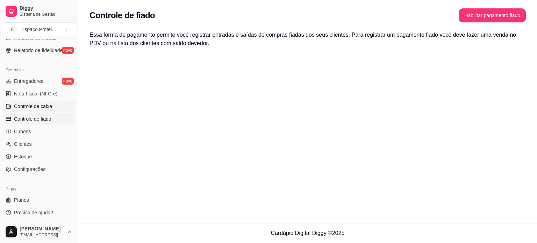
click at [27, 106] on span "Controle de caixa" at bounding box center [33, 106] width 38 height 7
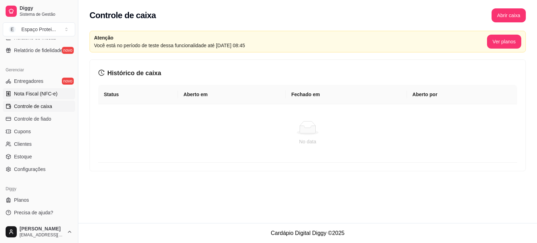
click at [27, 97] on link "Nota Fiscal (NFC-e)" at bounding box center [39, 93] width 72 height 11
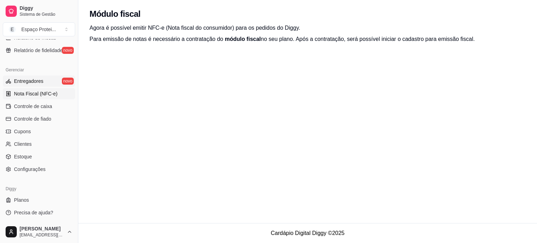
click at [27, 84] on span "Entregadores" at bounding box center [28, 81] width 29 height 7
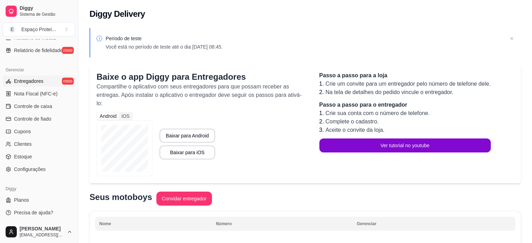
scroll to position [199, 0]
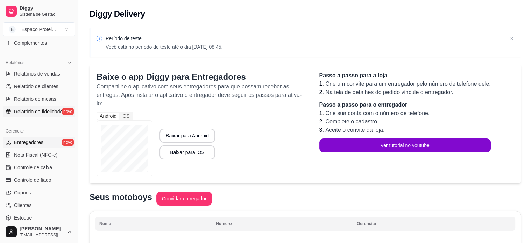
click at [43, 113] on span "Relatório de fidelidade" at bounding box center [38, 111] width 49 height 7
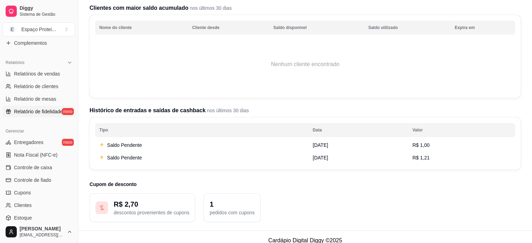
scroll to position [95, 0]
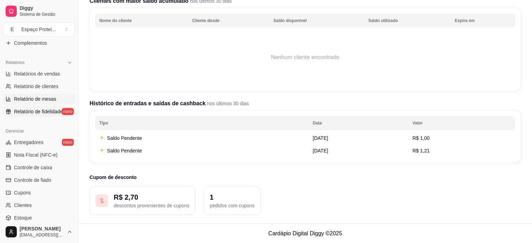
click at [35, 99] on span "Relatório de mesas" at bounding box center [35, 98] width 42 height 7
select select "TOTAL_OF_ORDERS"
select select "7"
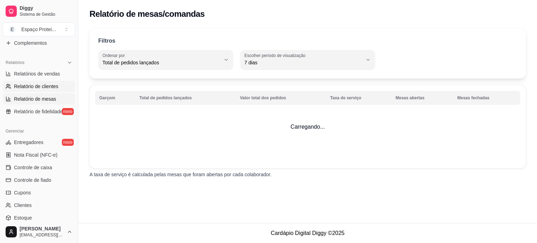
click at [28, 84] on span "Relatório de clientes" at bounding box center [36, 86] width 44 height 7
select select "30"
select select "HIGHEST_TOTAL_SPENT_WITH_ORDERS"
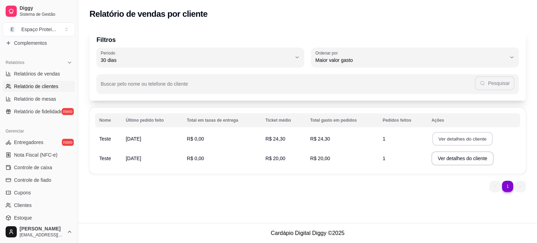
click at [473, 137] on button "Ver detalhes do cliente" at bounding box center [462, 139] width 60 height 14
